Goal: Contribute content: Contribute content

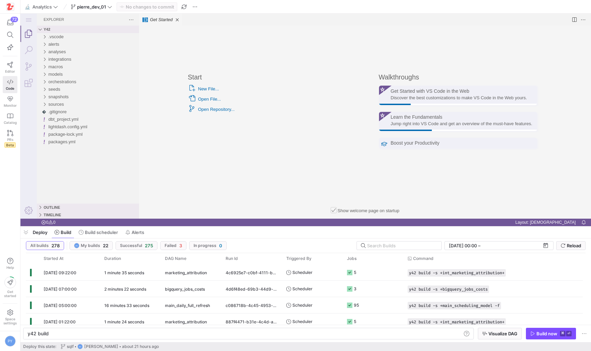
scroll to position [0, 20]
click at [178, 163] on div "Code - OSS Editing evolved Start New File... Open File... Open Repository... Re…" at bounding box center [365, 122] width 409 height 185
click at [56, 75] on span "models" at bounding box center [55, 74] width 14 height 5
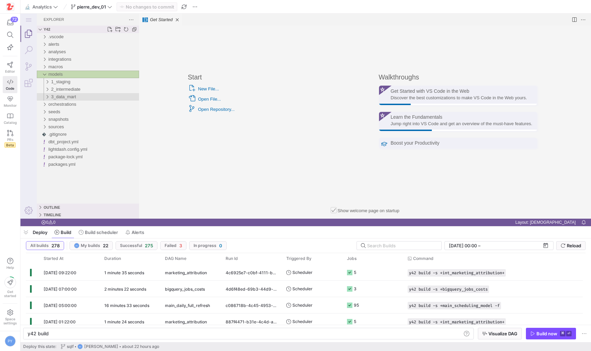
click at [63, 99] on span "3_data_mart" at bounding box center [63, 96] width 25 height 5
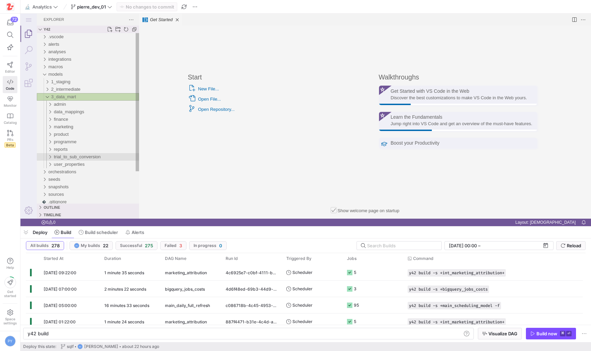
click at [73, 160] on div "trial_to_sub_conversion" at bounding box center [96, 157] width 85 height 8
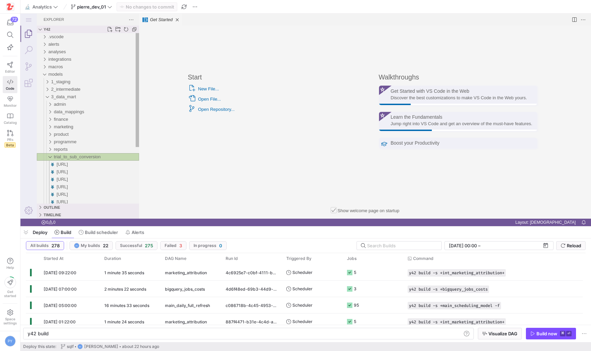
click at [73, 160] on div "trial_to_sub_conversion" at bounding box center [96, 157] width 85 height 8
click at [73, 164] on span "user_properties" at bounding box center [69, 164] width 31 height 5
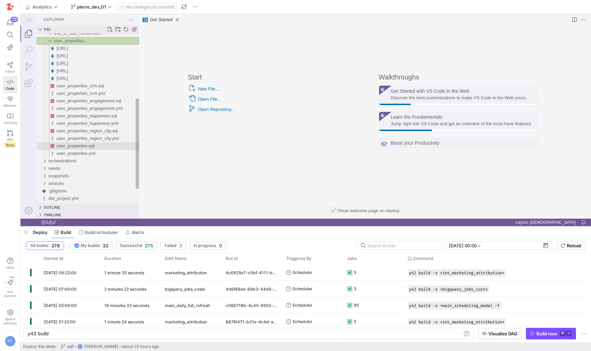
click at [86, 145] on span "user_properties.sql" at bounding box center [76, 145] width 38 height 5
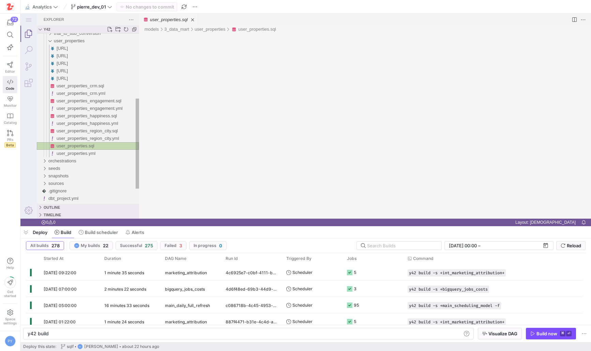
click at [86, 145] on span "user_properties.sql" at bounding box center [76, 145] width 38 height 5
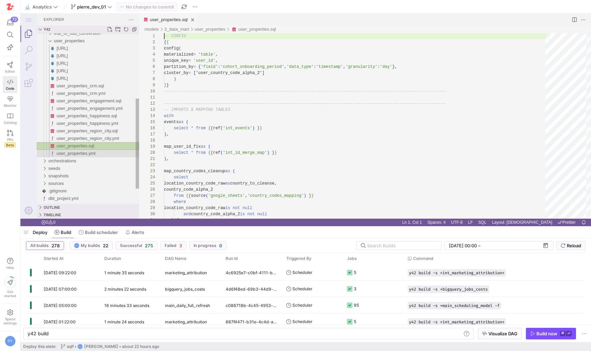
click at [85, 151] on span "user_properties.yml" at bounding box center [76, 153] width 39 height 5
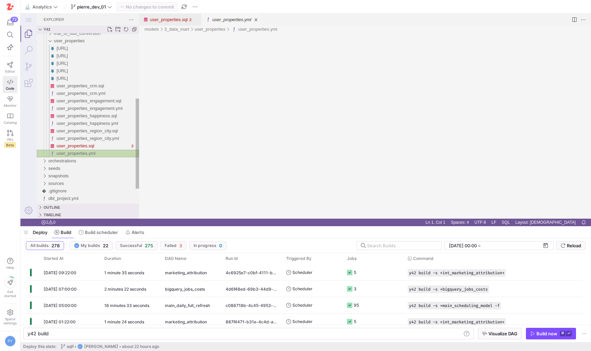
click at [85, 151] on span "user_properties.yml" at bounding box center [76, 153] width 39 height 5
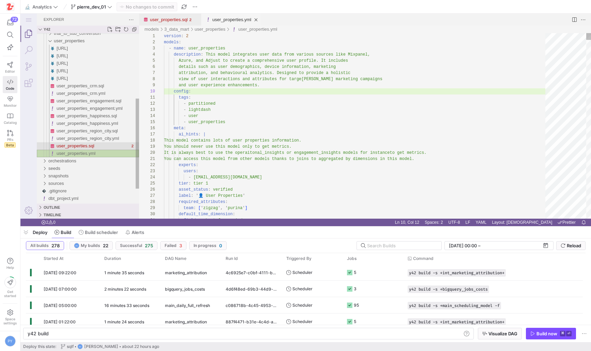
scroll to position [61, 27]
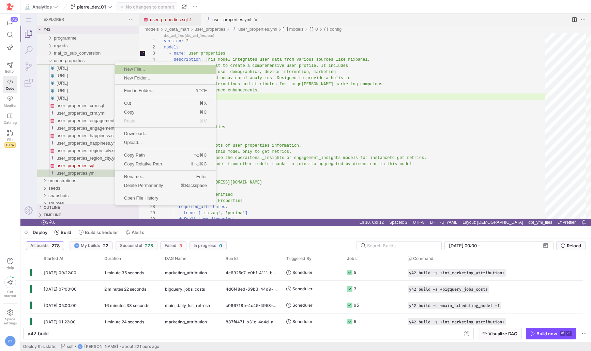
click at [128, 68] on span "New File..." at bounding box center [165, 69] width 101 height 4
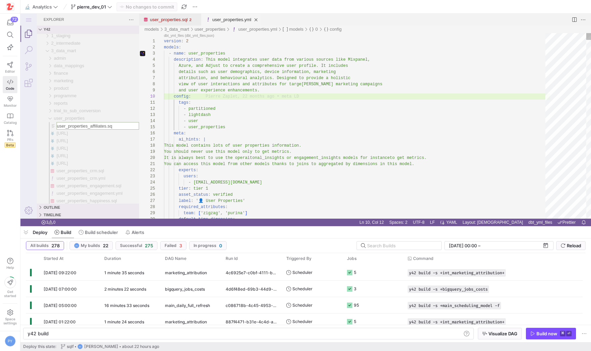
type input "user_properties_affiliates.sql"
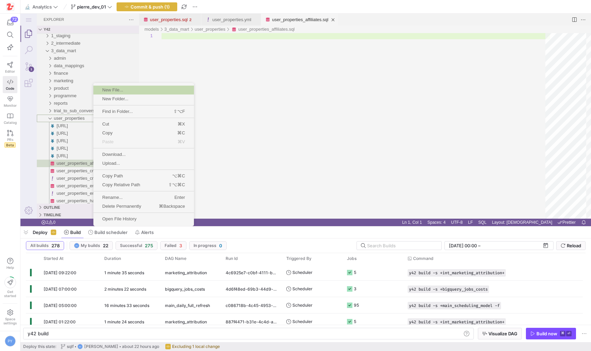
click at [117, 91] on span "New File..." at bounding box center [143, 90] width 101 height 4
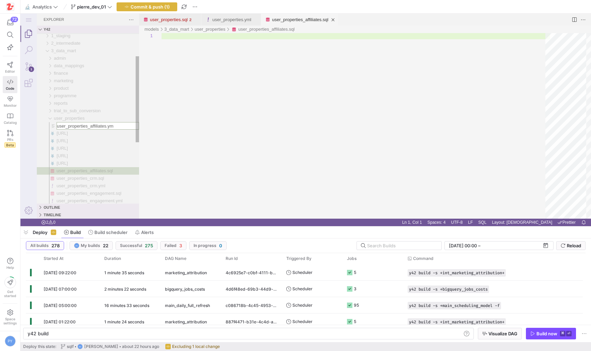
type input "user_properties_affiliates.yml"
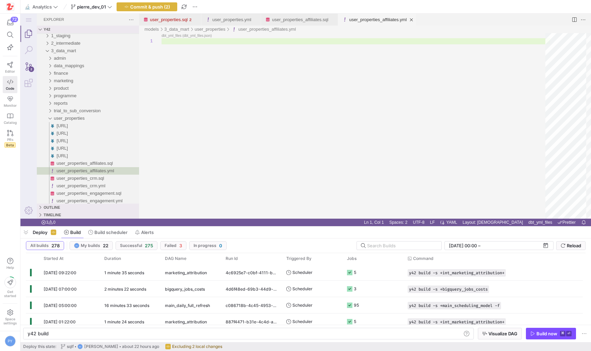
click at [31, 66] on div "2" at bounding box center [28, 66] width 16 height 16
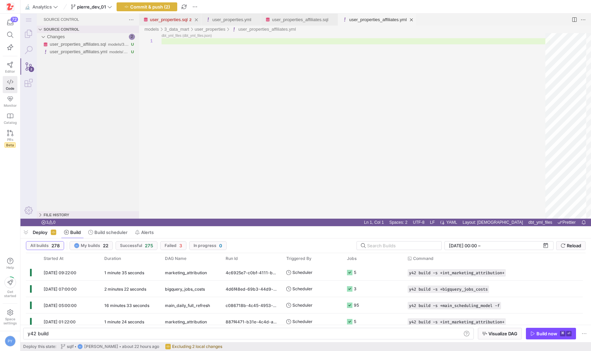
click at [182, 19] on link "user_properties.sql" at bounding box center [169, 19] width 38 height 5
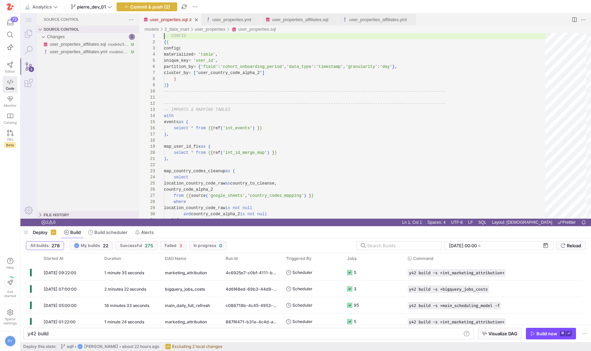
scroll to position [0, 0]
click at [31, 38] on link "Explorer (⇧⌘E)" at bounding box center [28, 34] width 16 height 16
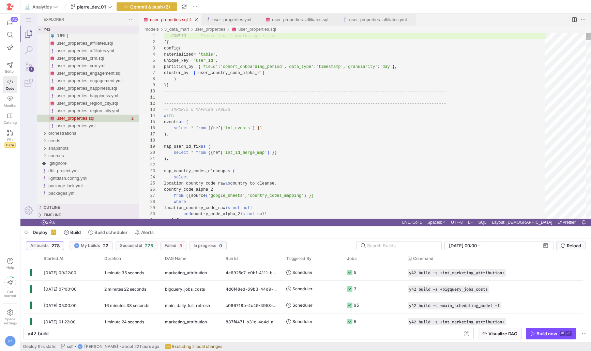
type textarea "-------------------------------------------------------------------------------…"
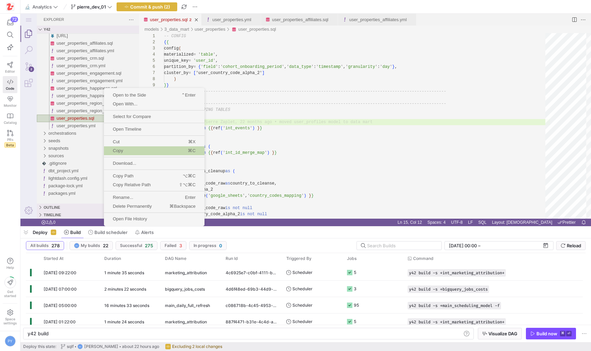
click at [123, 149] on span "Copy" at bounding box center [126, 150] width 44 height 4
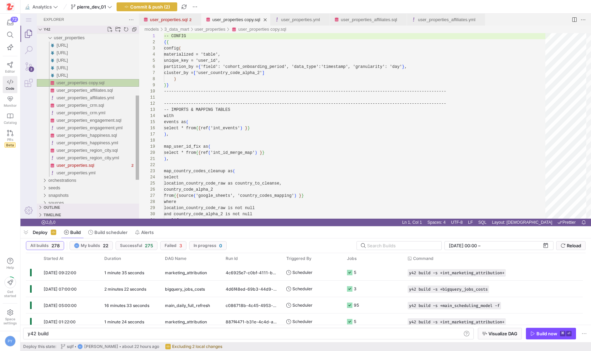
scroll to position [61, 0]
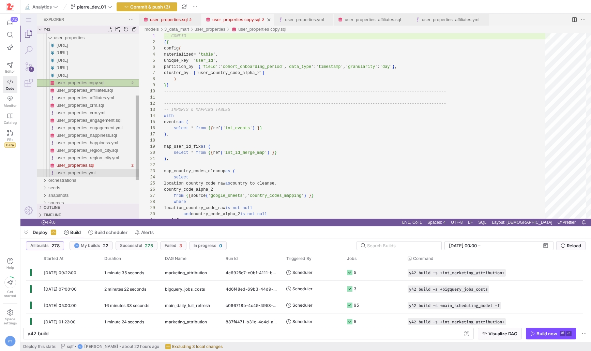
click at [95, 171] on span "user_properties.yml" at bounding box center [76, 172] width 39 height 5
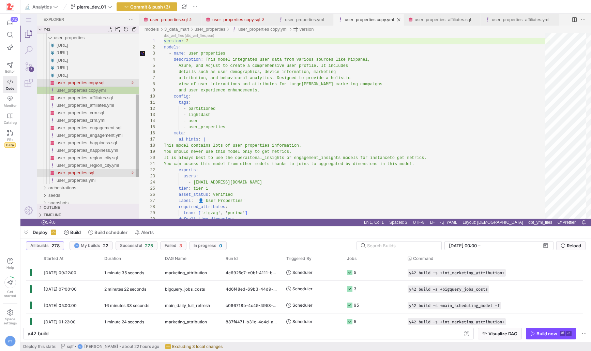
click at [109, 85] on div "user_properties copy.sql" at bounding box center [93, 83] width 73 height 8
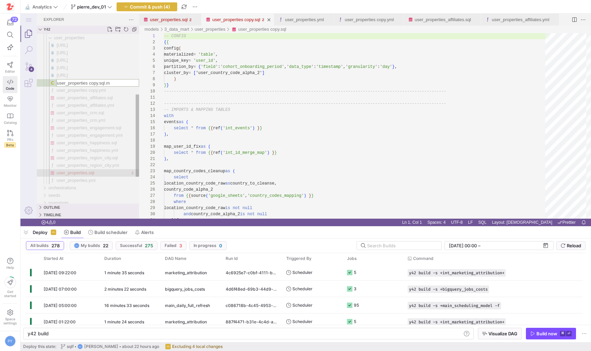
type input "user_properties [URL]"
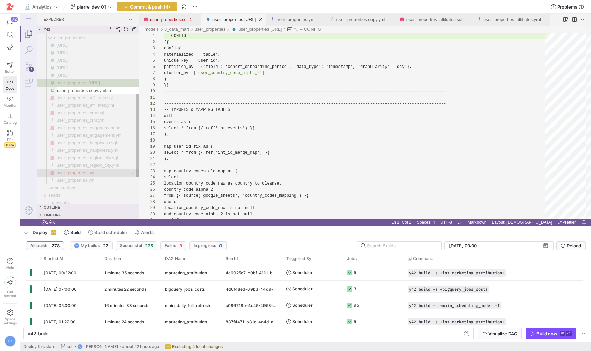
type input "user_properties [URL]"
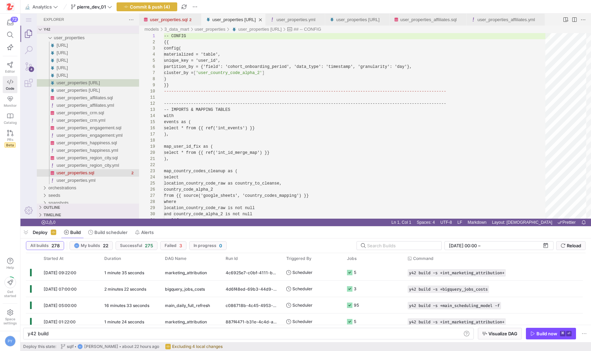
click at [146, 1] on y42-top-nav "🔬 Analytics pierre_dev_01 Commit & push (4)" at bounding box center [305, 7] width 571 height 14
click at [145, 8] on span "Commit & push (4)" at bounding box center [150, 6] width 40 height 5
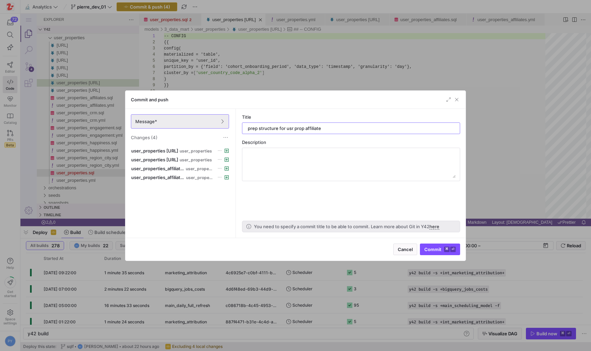
type input "prep structure for usr prop affiliates"
